Goal: Transaction & Acquisition: Purchase product/service

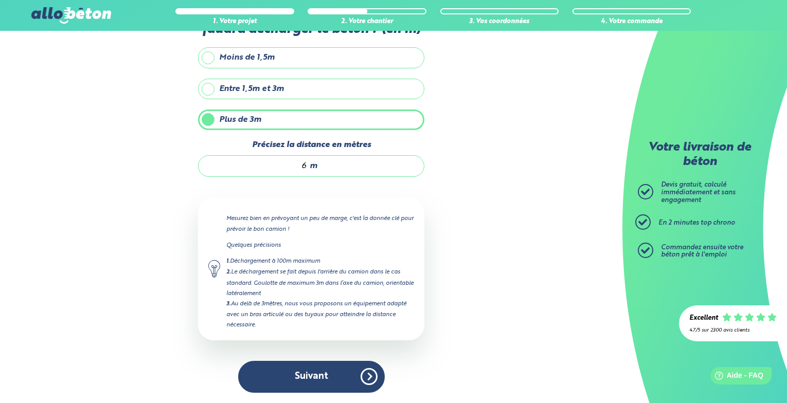
click at [442, 370] on div "1. Votre projet 2. Votre chantier 3. Vos coordonnées 4. Votre commande Quelle s…" at bounding box center [311, 186] width 622 height 435
click at [309, 165] on div "6 m" at bounding box center [311, 166] width 226 height 22
type input "6"
type input "8"
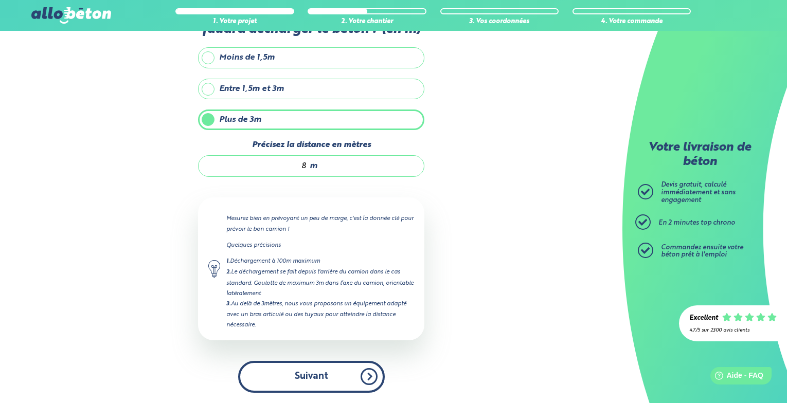
click at [319, 373] on button "Suivant" at bounding box center [311, 376] width 147 height 31
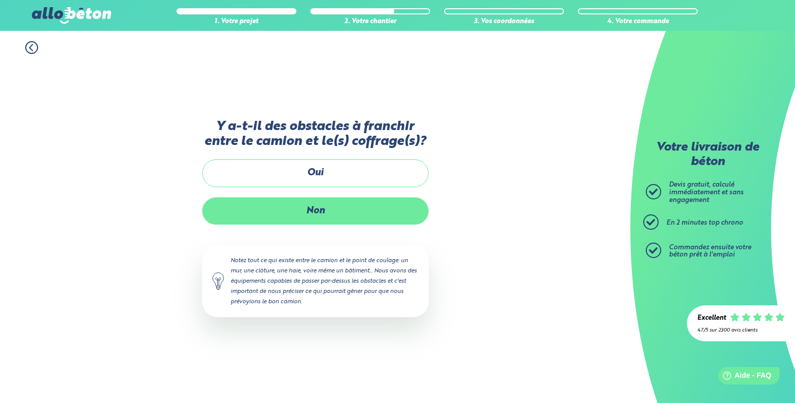
click at [340, 220] on label "Non" at bounding box center [315, 210] width 226 height 27
click at [0, 0] on input "Non" at bounding box center [0, 0] width 0 height 0
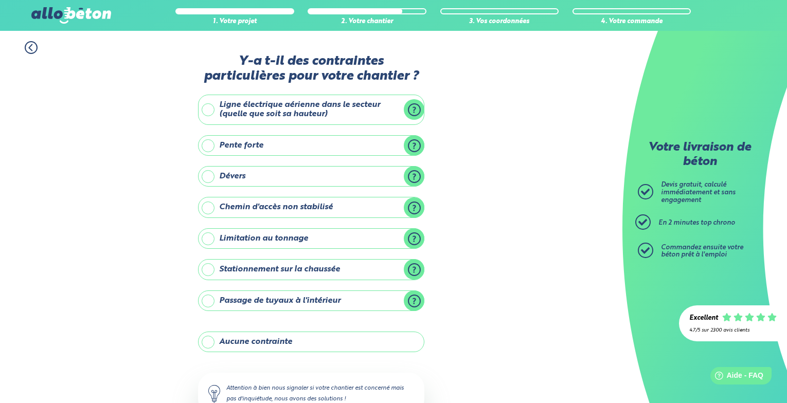
click at [209, 109] on label "Ligne électrique aérienne dans le secteur (quelle que soit sa hauteur)" at bounding box center [311, 110] width 226 height 30
click at [0, 0] on input "Ligne électrique aérienne dans le secteur (quelle que soit sa hauteur)" at bounding box center [0, 0] width 0 height 0
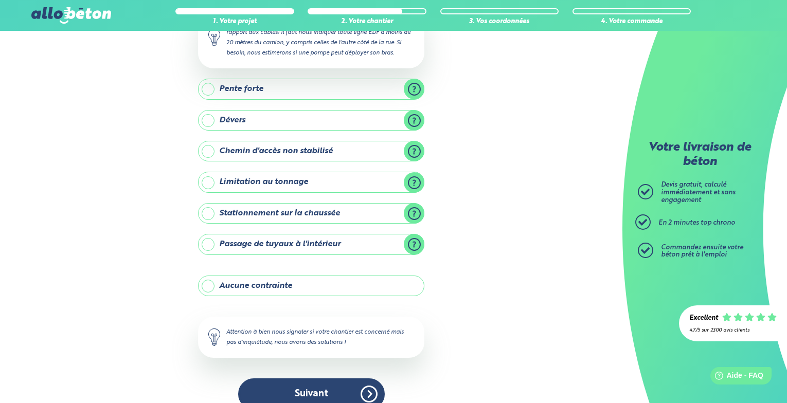
scroll to position [146, 0]
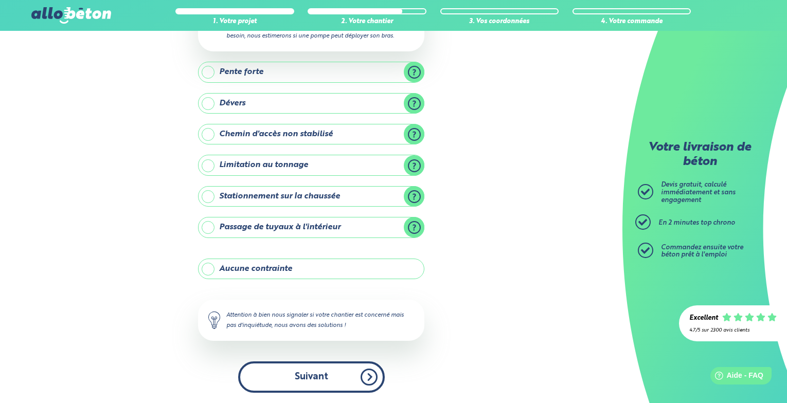
click at [310, 382] on button "Suivant" at bounding box center [311, 377] width 147 height 31
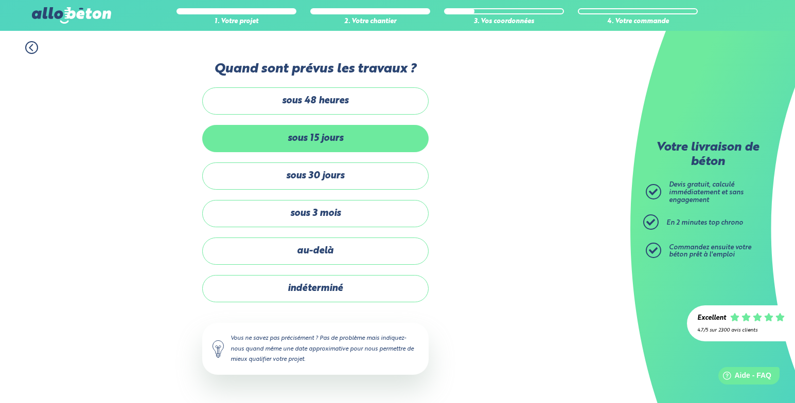
click at [326, 137] on label "sous 15 jours" at bounding box center [315, 138] width 226 height 27
click at [0, 0] on input "sous 15 jours" at bounding box center [0, 0] width 0 height 0
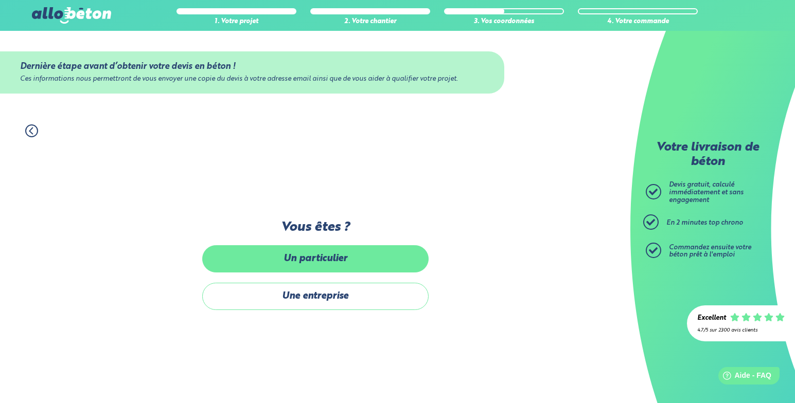
click at [312, 266] on label "Un particulier" at bounding box center [315, 258] width 226 height 27
click at [0, 0] on input "Un particulier" at bounding box center [0, 0] width 0 height 0
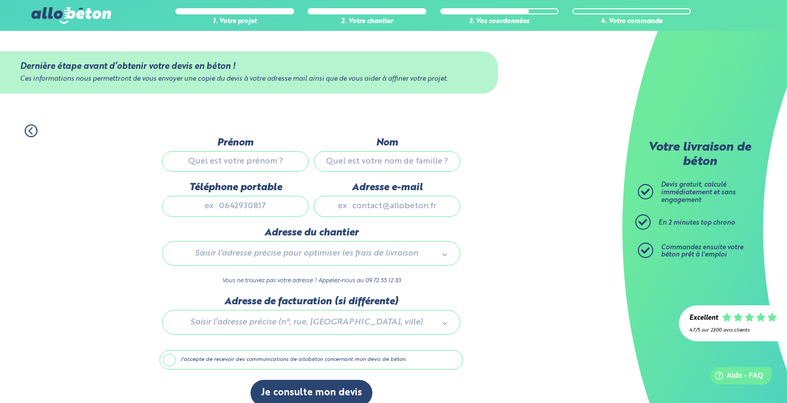
click at [220, 165] on input "Prénom" at bounding box center [235, 161] width 147 height 21
type input "jean-yves"
type input "Guezengar"
type input "0622492191"
type input "jguezengar@wanadoo.fr"
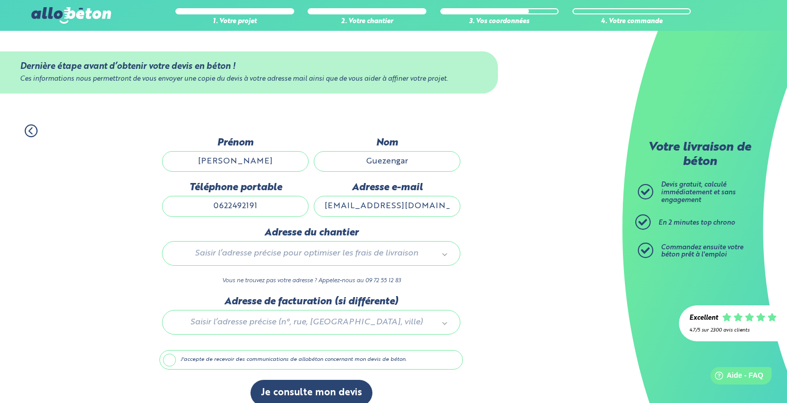
type input "35, La Rebourgère, Maisdon sur Sèvre"
click at [435, 325] on div at bounding box center [310, 320] width 303 height 49
click at [166, 364] on label "J'accepte de recevoir des communications de allobéton concernant mon devis de b…" at bounding box center [310, 360] width 303 height 20
click at [0, 0] on input "J'accepte de recevoir des communications de allobéton concernant mon devis de b…" at bounding box center [0, 0] width 0 height 0
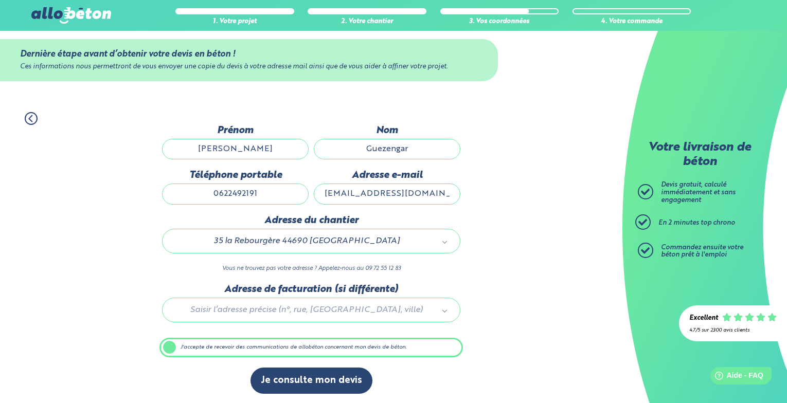
scroll to position [13, 0]
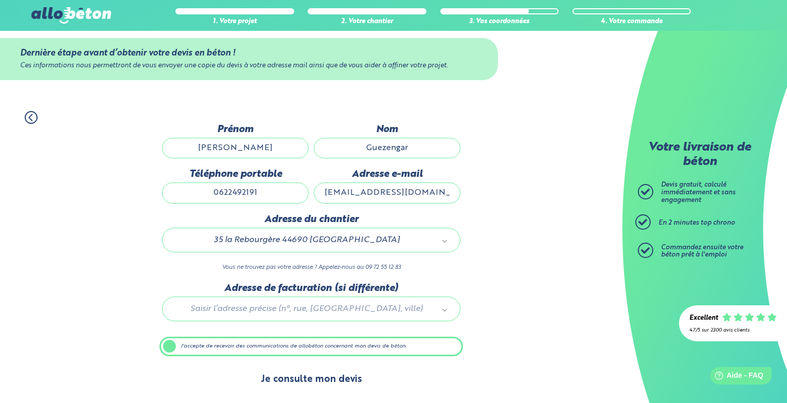
click at [302, 381] on button "Je consulte mon devis" at bounding box center [311, 380] width 122 height 26
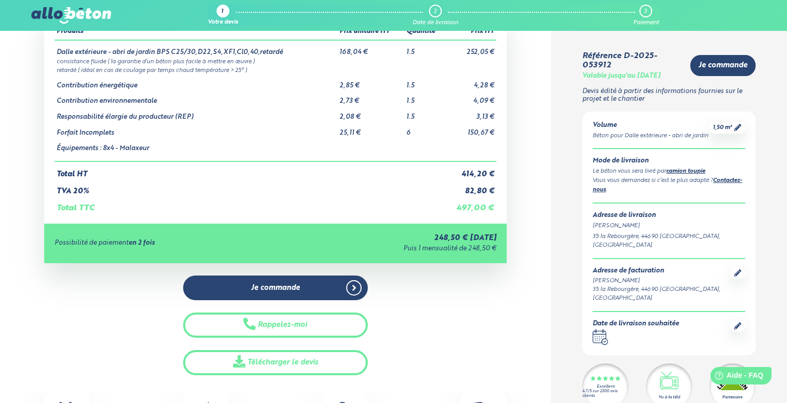
scroll to position [69, 0]
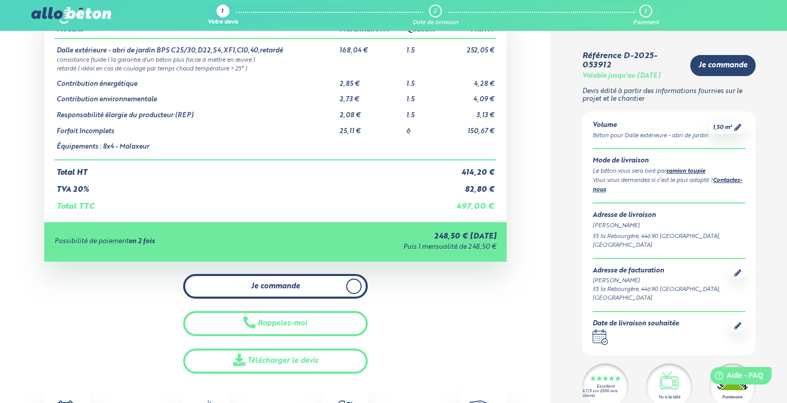
click at [267, 284] on span "Je commande" at bounding box center [275, 286] width 49 height 9
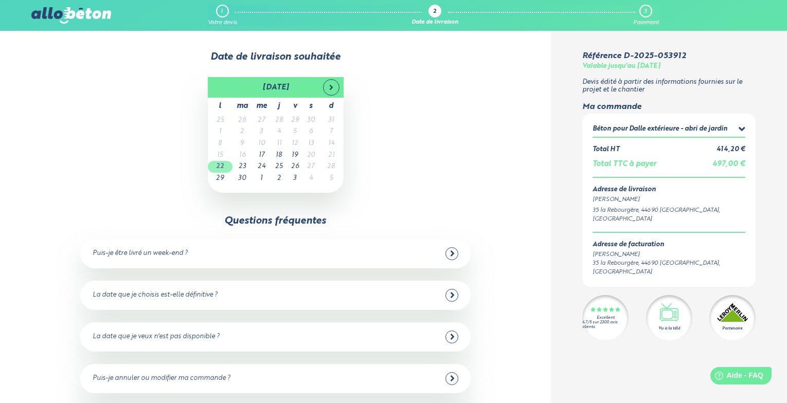
click at [222, 165] on td "22" at bounding box center [220, 167] width 25 height 12
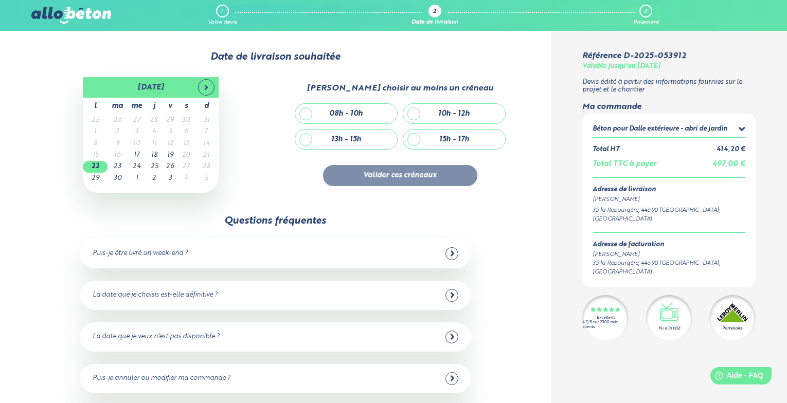
click at [311, 115] on div "08h - 10h" at bounding box center [346, 114] width 102 height 20
checkbox input "true"
click at [410, 175] on button "Valider ces créneaux" at bounding box center [400, 175] width 154 height 21
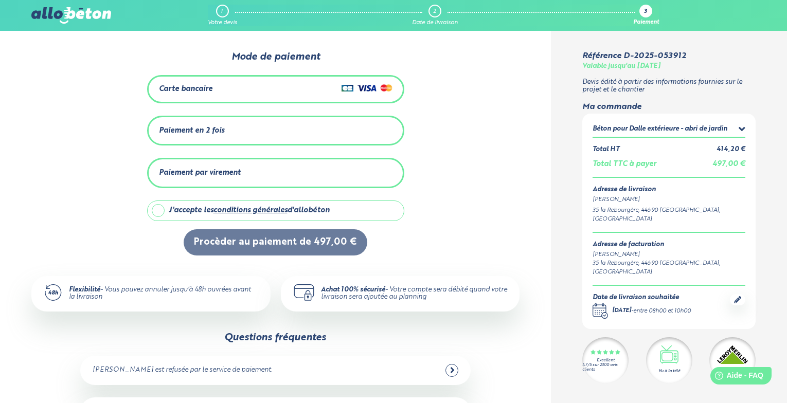
click at [206, 88] on div "Carte bancaire" at bounding box center [185, 89] width 53 height 9
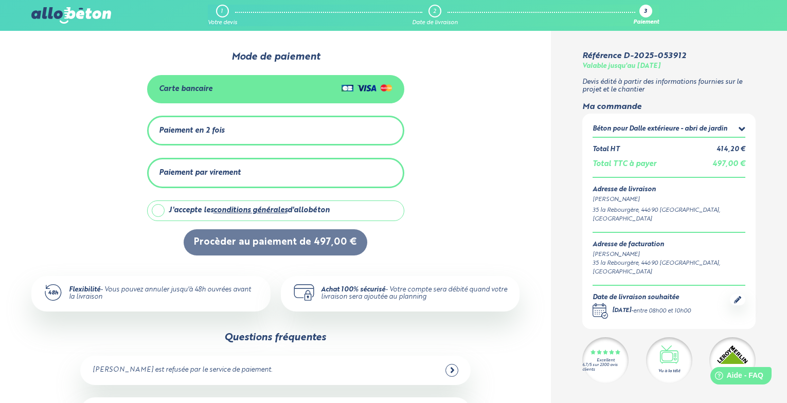
click at [208, 85] on div "Carte bancaire" at bounding box center [185, 89] width 53 height 9
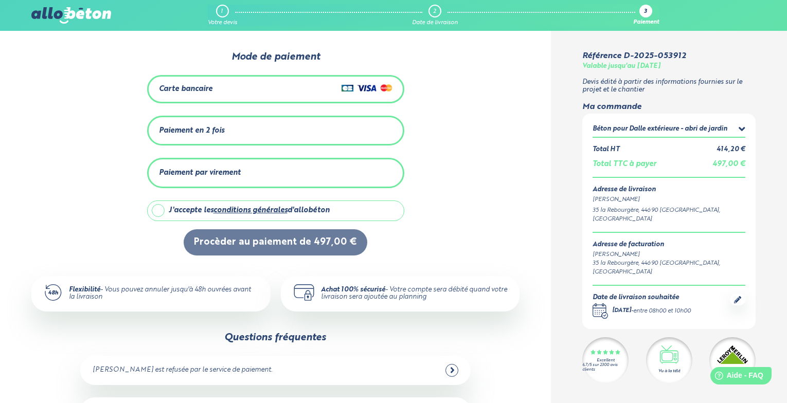
click at [160, 210] on label "J'accepte les conditions générales d'allobéton" at bounding box center [275, 211] width 257 height 21
checkbox input "true"
click at [325, 89] on div "Carte bancaire" at bounding box center [275, 89] width 233 height 15
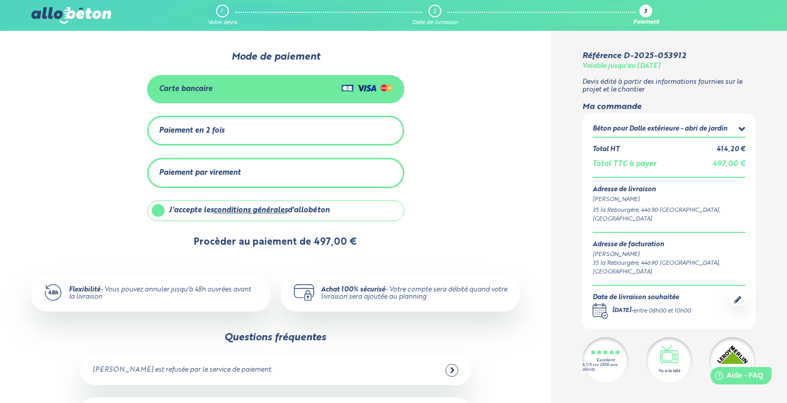
click at [276, 242] on button "Procèder au paiement de 497,00 €" at bounding box center [276, 242] width 184 height 26
